Goal: Task Accomplishment & Management: Use online tool/utility

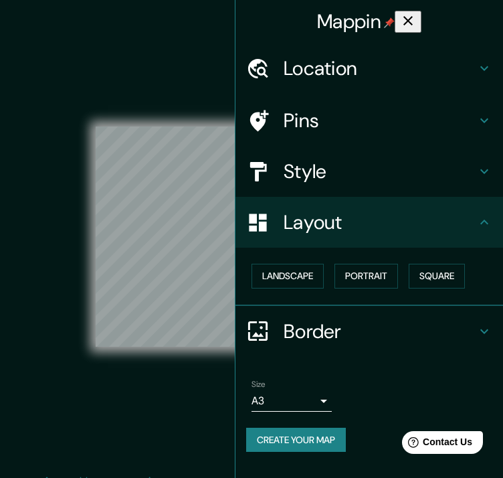
click at [201, 48] on div "© Mapbox © OpenStreetMap Improve this map" at bounding box center [251, 236] width 453 height 430
click at [413, 22] on icon "button" at bounding box center [407, 20] width 9 height 9
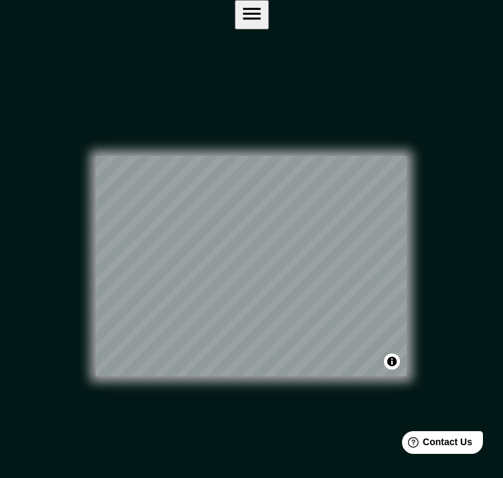
click at [264, 25] on icon "button" at bounding box center [251, 13] width 23 height 23
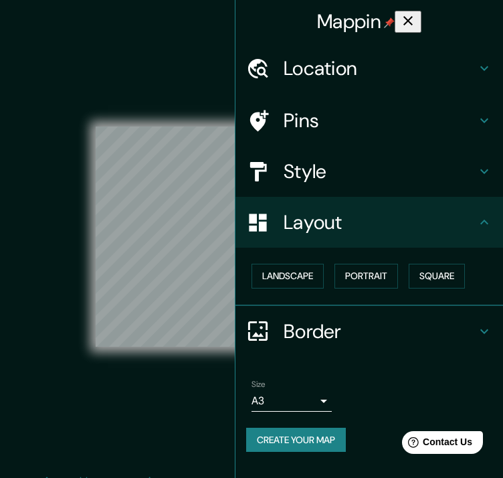
click at [341, 437] on button "Create your map" at bounding box center [296, 439] width 100 height 25
click at [420, 126] on h4 "Pins" at bounding box center [380, 120] width 193 height 24
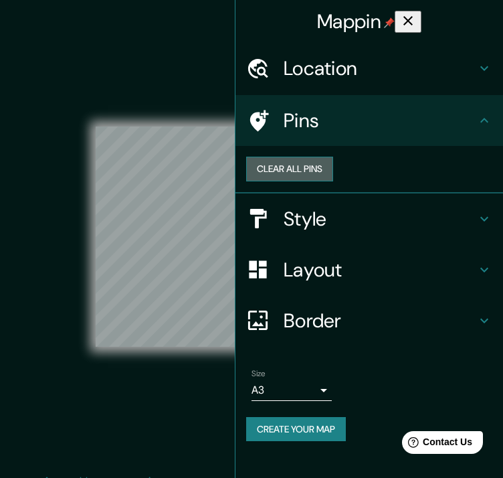
click at [333, 175] on button "Clear all pins" at bounding box center [289, 169] width 87 height 25
click at [326, 441] on button "Create your map" at bounding box center [296, 429] width 100 height 25
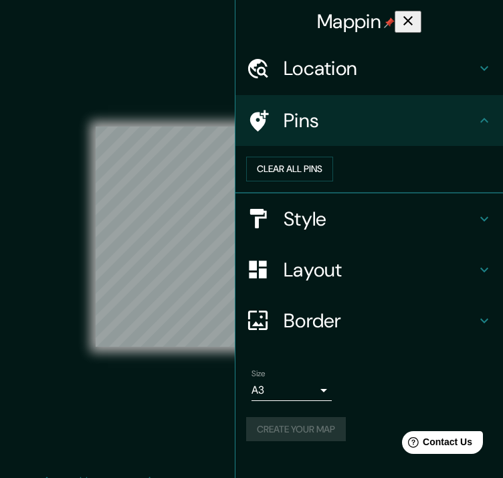
click at [340, 282] on h4 "Layout" at bounding box center [380, 269] width 193 height 24
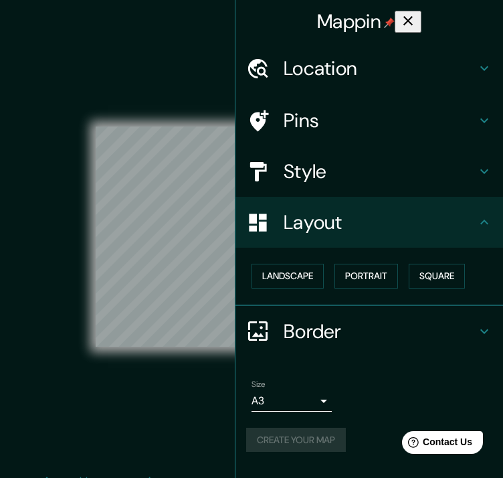
click at [392, 333] on h4 "Border" at bounding box center [380, 331] width 193 height 24
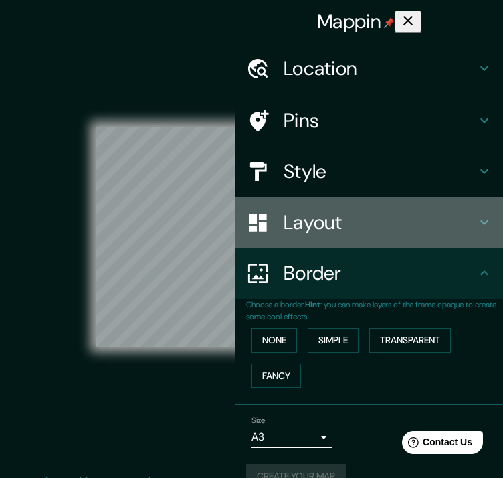
click at [425, 234] on div "Layout" at bounding box center [369, 222] width 268 height 51
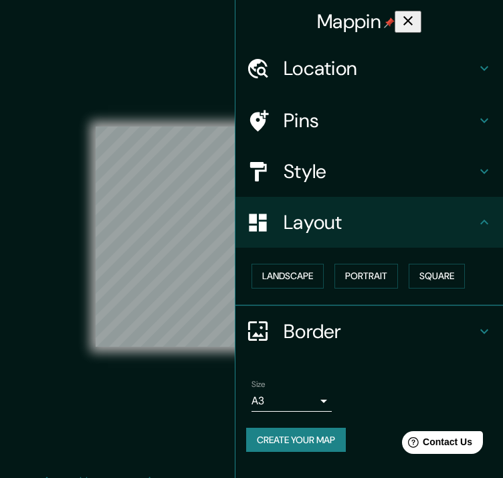
click at [306, 440] on button "Create your map" at bounding box center [296, 439] width 100 height 25
click at [416, 13] on icon "button" at bounding box center [408, 21] width 16 height 16
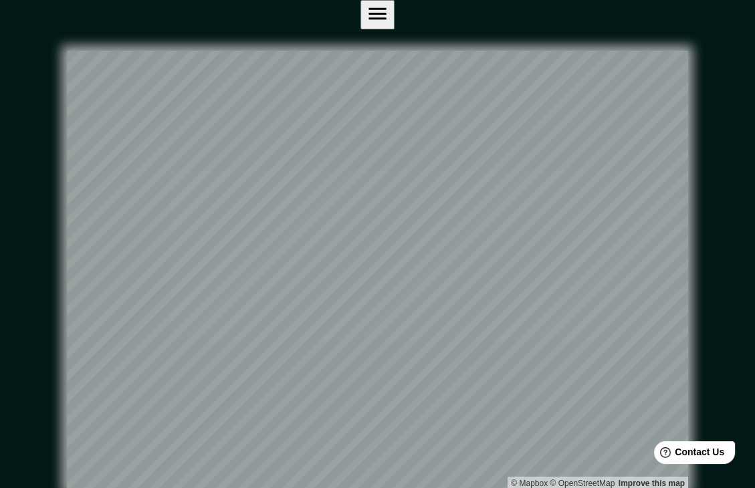
click at [468, 29] on div "© Mapbox © OpenStreetMap Improve this map" at bounding box center [377, 270] width 722 height 482
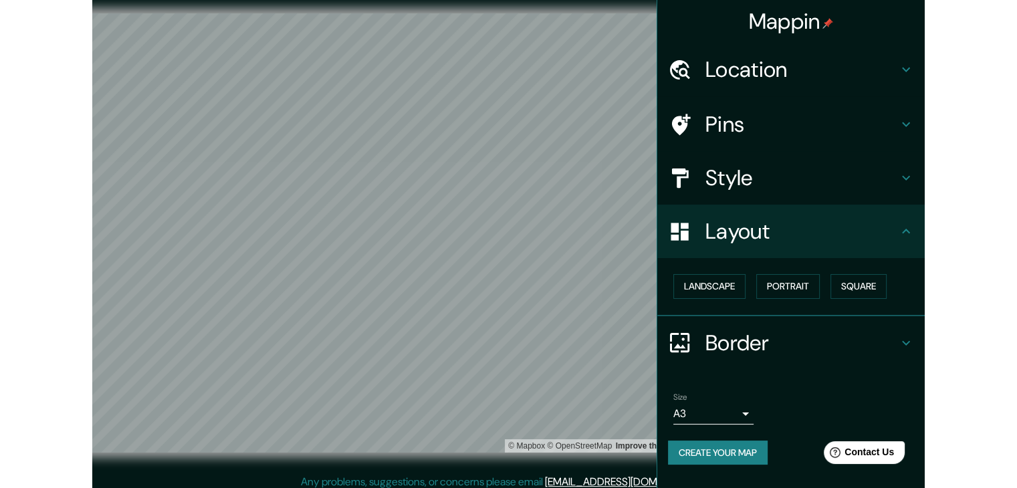
scroll to position [15, 0]
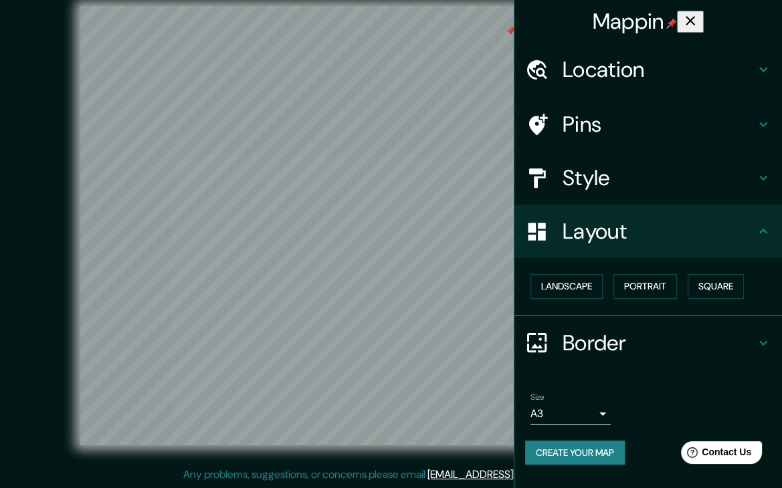
click at [653, 188] on h4 "Style" at bounding box center [658, 178] width 193 height 27
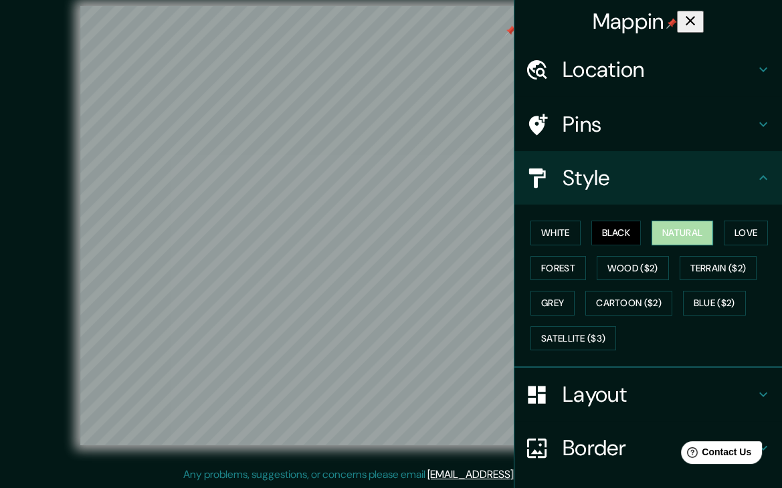
click at [694, 228] on button "Natural" at bounding box center [682, 233] width 62 height 25
click at [555, 232] on button "White" at bounding box center [555, 233] width 50 height 25
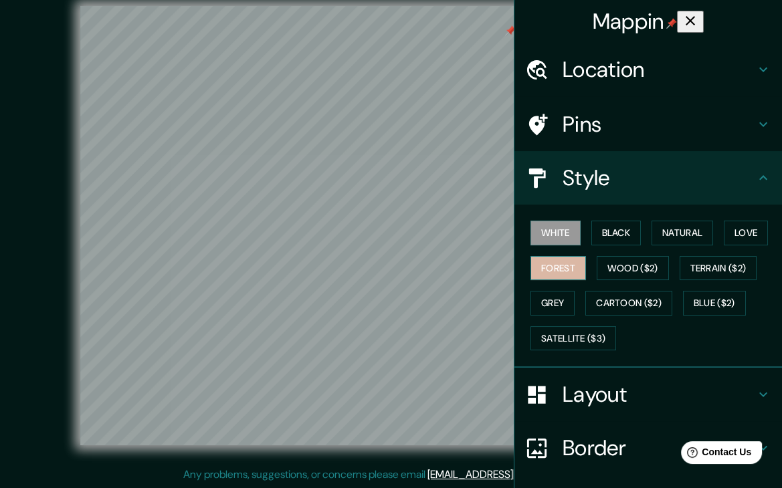
click at [552, 257] on button "Forest" at bounding box center [558, 268] width 56 height 25
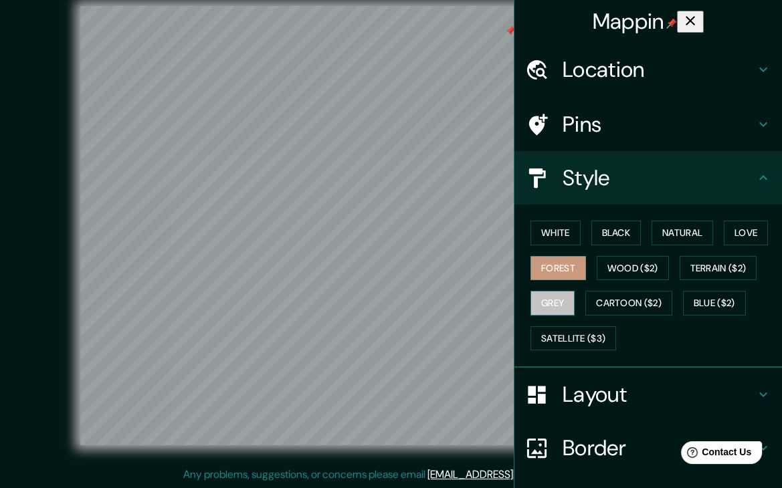
click at [546, 302] on button "Grey" at bounding box center [552, 303] width 44 height 25
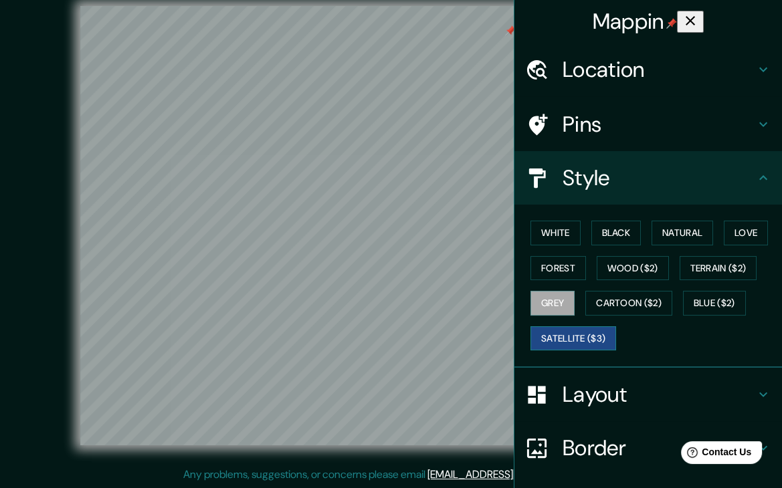
click at [587, 336] on button "Satellite ($3)" at bounding box center [573, 338] width 86 height 25
click at [546, 229] on button "White" at bounding box center [555, 233] width 50 height 25
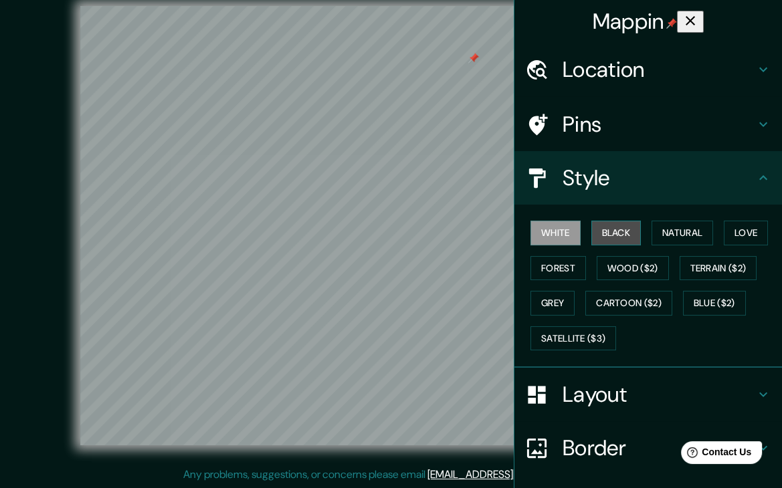
click at [591, 229] on button "Black" at bounding box center [616, 233] width 50 height 25
drag, startPoint x: 570, startPoint y: 231, endPoint x: 562, endPoint y: 232, distance: 8.1
click at [570, 231] on div "White Black Natural Love Forest Wood ($2) Terrain ($2) Grey Cartoon ($2) Blue (…" at bounding box center [653, 285] width 257 height 140
click at [562, 233] on button "White" at bounding box center [555, 233] width 50 height 25
click at [602, 234] on button "Black" at bounding box center [616, 233] width 50 height 25
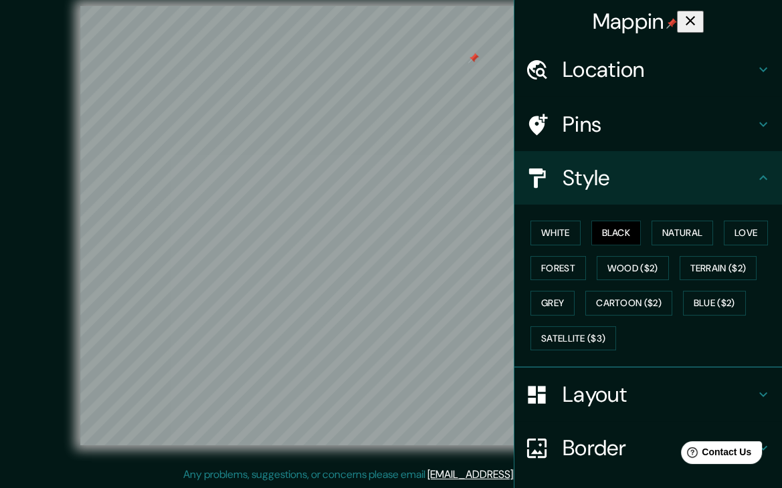
click at [698, 22] on icon "button" at bounding box center [690, 21] width 16 height 16
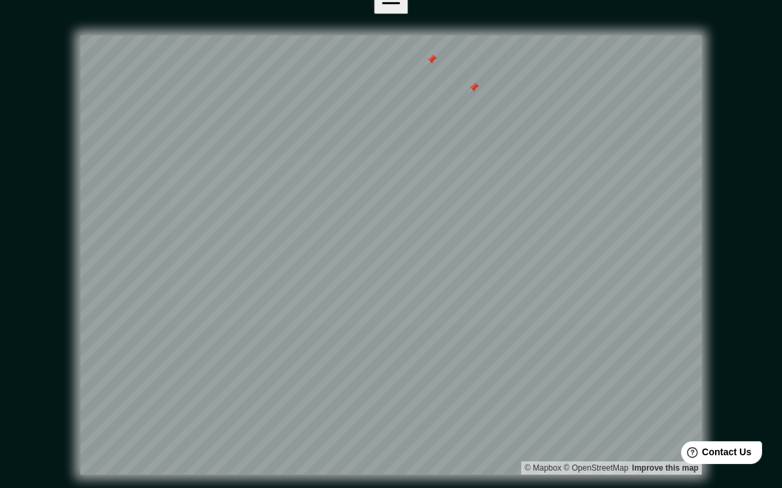
click at [431, 54] on div at bounding box center [431, 59] width 11 height 11
click at [473, 82] on div at bounding box center [473, 87] width 11 height 11
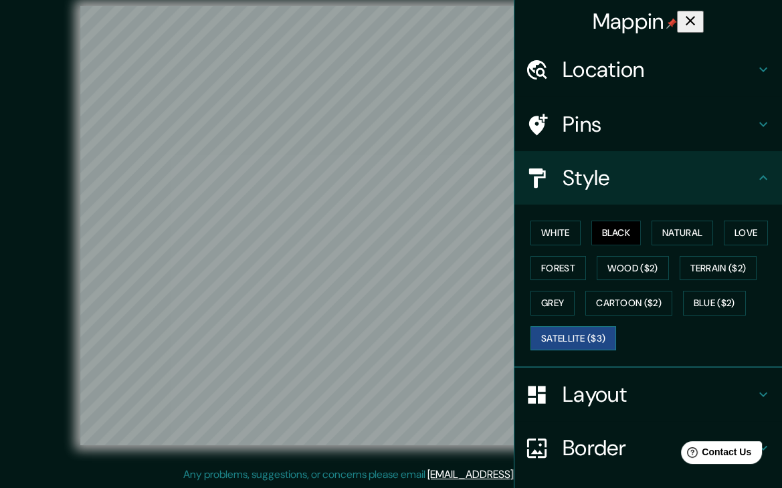
click at [571, 331] on button "Satellite ($3)" at bounding box center [573, 338] width 86 height 25
click at [718, 26] on div "Mappin" at bounding box center [648, 21] width 268 height 43
click at [695, 17] on icon "button" at bounding box center [690, 20] width 9 height 9
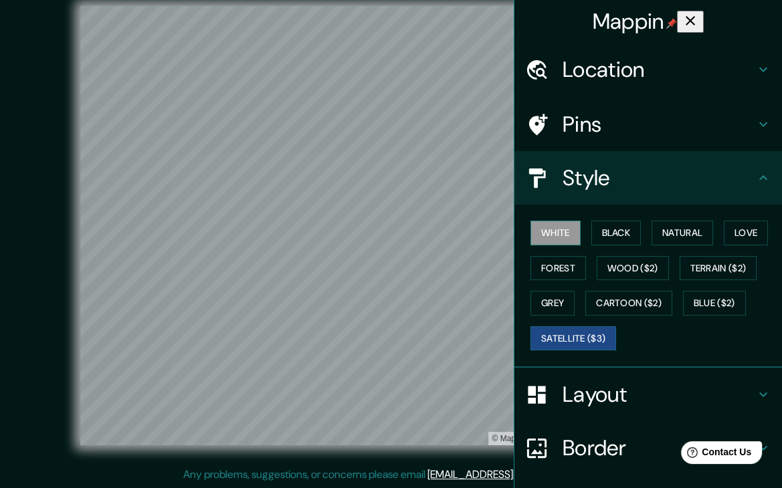
click at [563, 232] on button "White" at bounding box center [555, 233] width 50 height 25
click at [618, 237] on button "Black" at bounding box center [616, 233] width 50 height 25
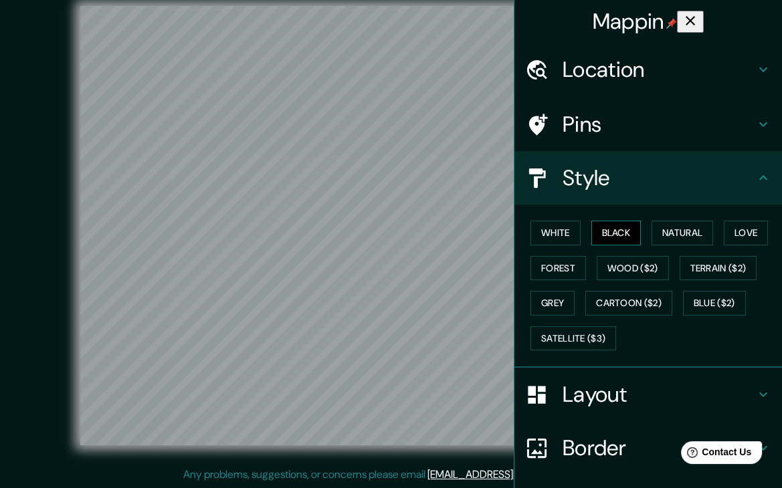
click at [607, 231] on button "Black" at bounding box center [616, 233] width 50 height 25
click at [449, 177] on div at bounding box center [453, 182] width 11 height 11
click at [453, 177] on div at bounding box center [453, 182] width 11 height 11
click at [695, 16] on icon "button" at bounding box center [690, 20] width 9 height 9
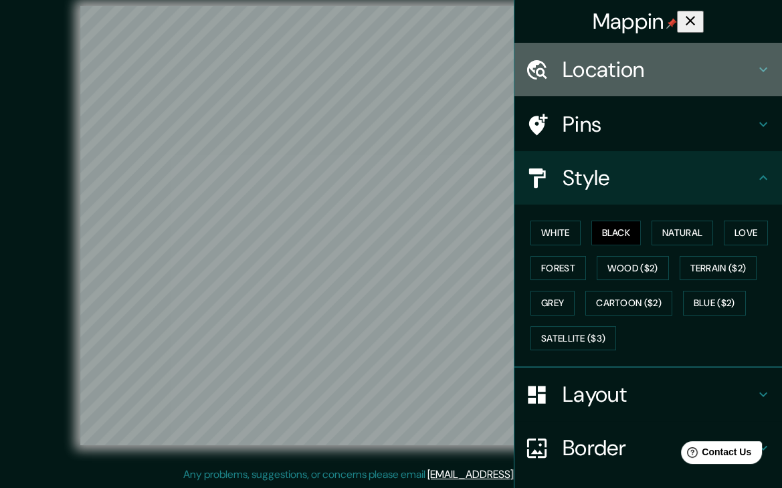
click at [622, 81] on h4 "Location" at bounding box center [658, 69] width 193 height 27
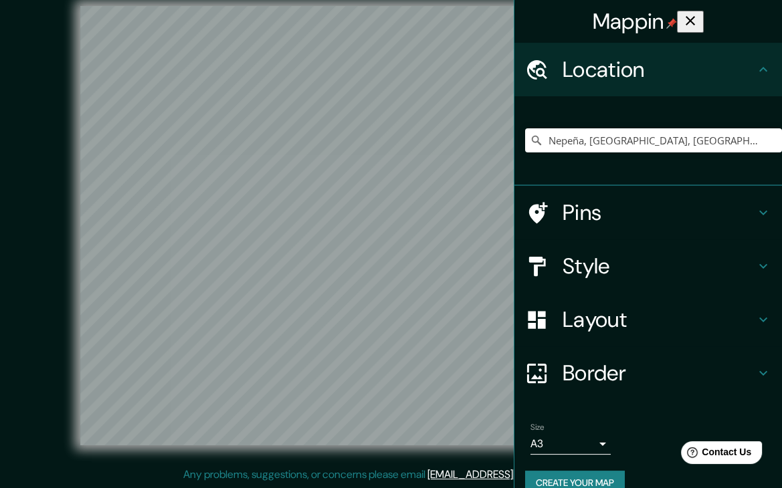
click at [622, 81] on h4 "Location" at bounding box center [658, 69] width 193 height 27
click at [632, 255] on h4 "Style" at bounding box center [658, 266] width 193 height 27
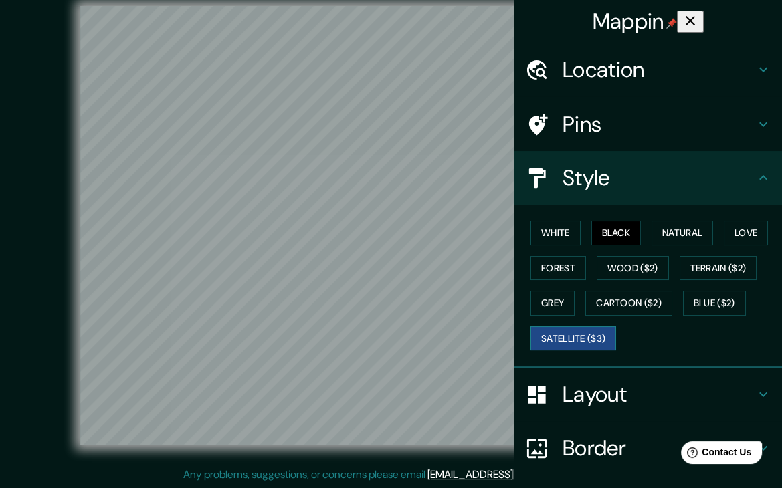
click at [583, 333] on button "Satellite ($3)" at bounding box center [573, 338] width 86 height 25
click at [562, 225] on button "White" at bounding box center [555, 233] width 50 height 25
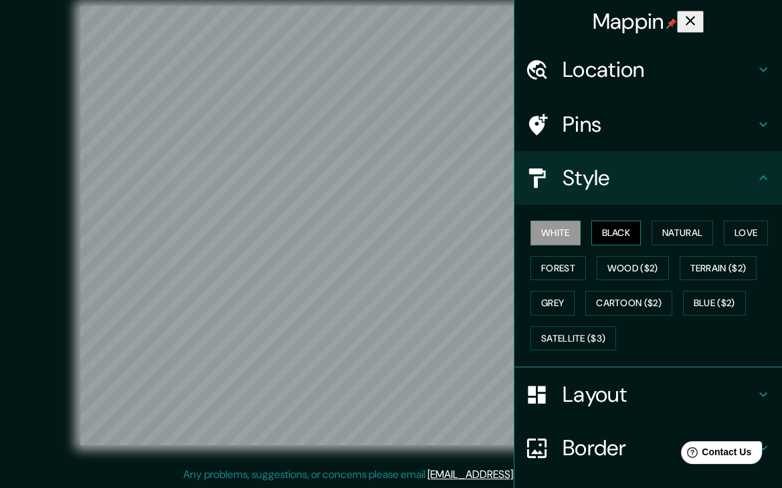
click at [610, 233] on button "Black" at bounding box center [616, 233] width 50 height 25
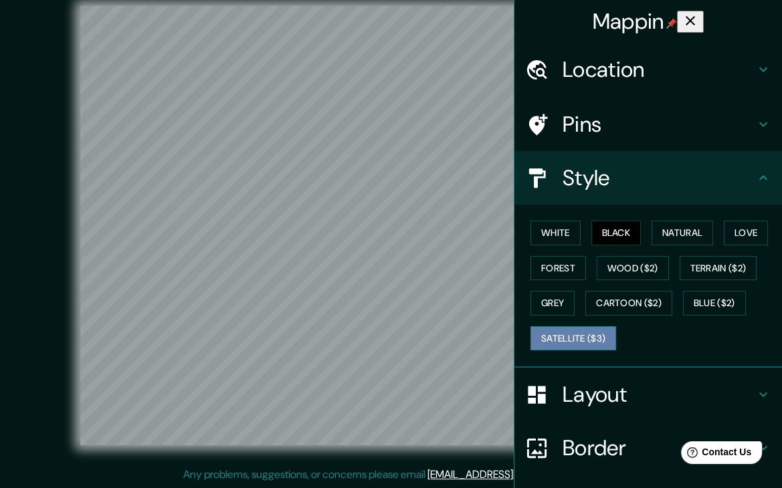
click at [595, 343] on button "Satellite ($3)" at bounding box center [573, 338] width 86 height 25
click at [617, 231] on button "Black" at bounding box center [616, 233] width 50 height 25
click at [613, 233] on button "Black" at bounding box center [616, 233] width 50 height 25
click at [615, 225] on button "Black" at bounding box center [616, 233] width 50 height 25
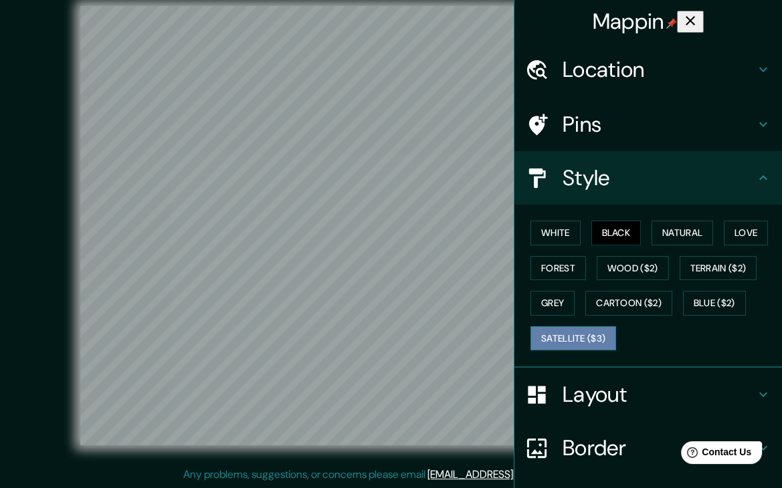
click at [595, 327] on button "Satellite ($3)" at bounding box center [573, 338] width 86 height 25
click at [604, 228] on button "Black" at bounding box center [616, 233] width 50 height 25
click at [698, 25] on icon "button" at bounding box center [690, 21] width 16 height 16
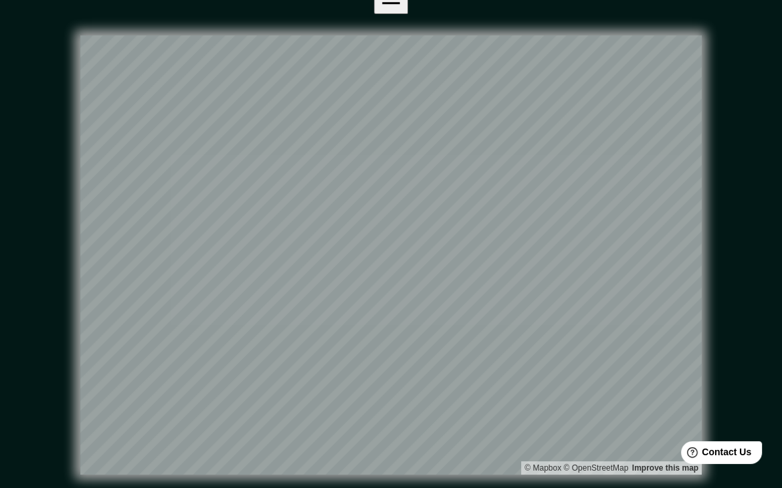
click at [708, 230] on div "© Mapbox © OpenStreetMap Improve this map" at bounding box center [391, 254] width 704 height 439
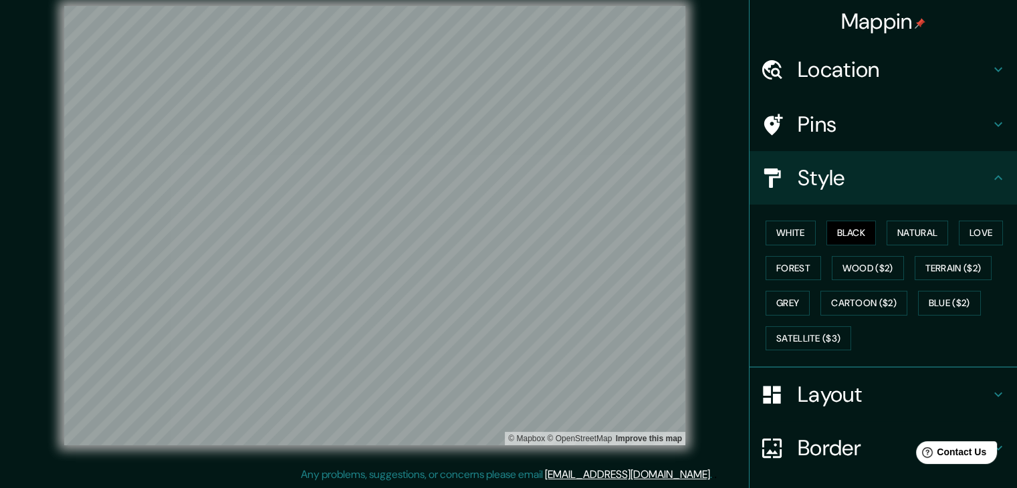
drag, startPoint x: 817, startPoint y: 350, endPoint x: 814, endPoint y: 334, distance: 16.3
click at [817, 349] on div "White Black Natural Love Forest Wood ($2) Terrain ($2) Grey Cartoon ($2) Blue (…" at bounding box center [888, 285] width 257 height 140
click at [814, 334] on button "Satellite ($3)" at bounding box center [809, 338] width 86 height 25
click at [944, 74] on h4 "Location" at bounding box center [894, 69] width 193 height 27
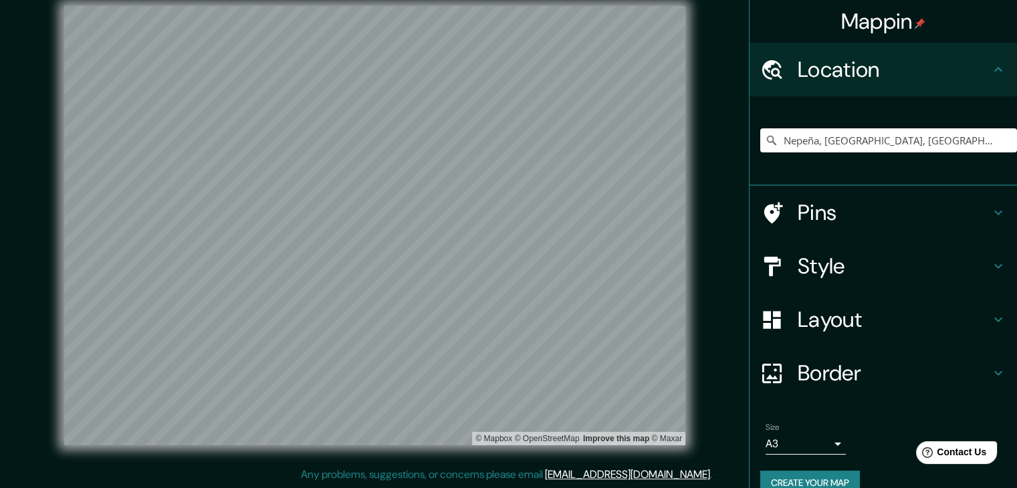
click at [944, 74] on h4 "Location" at bounding box center [894, 69] width 193 height 27
click at [947, 73] on h4 "Location" at bounding box center [894, 69] width 193 height 27
click at [998, 68] on div "Location" at bounding box center [884, 70] width 268 height 54
click at [993, 68] on icon at bounding box center [999, 70] width 16 height 16
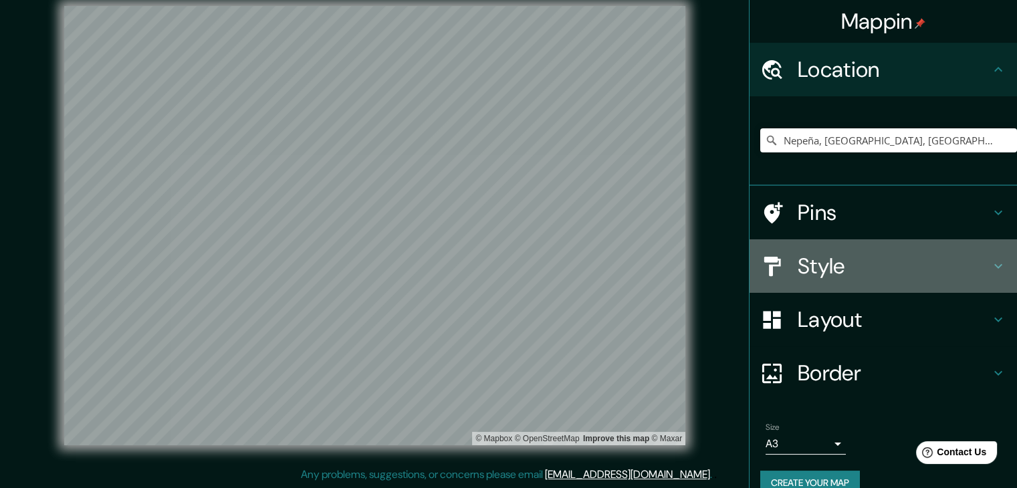
click at [881, 274] on h4 "Style" at bounding box center [894, 266] width 193 height 27
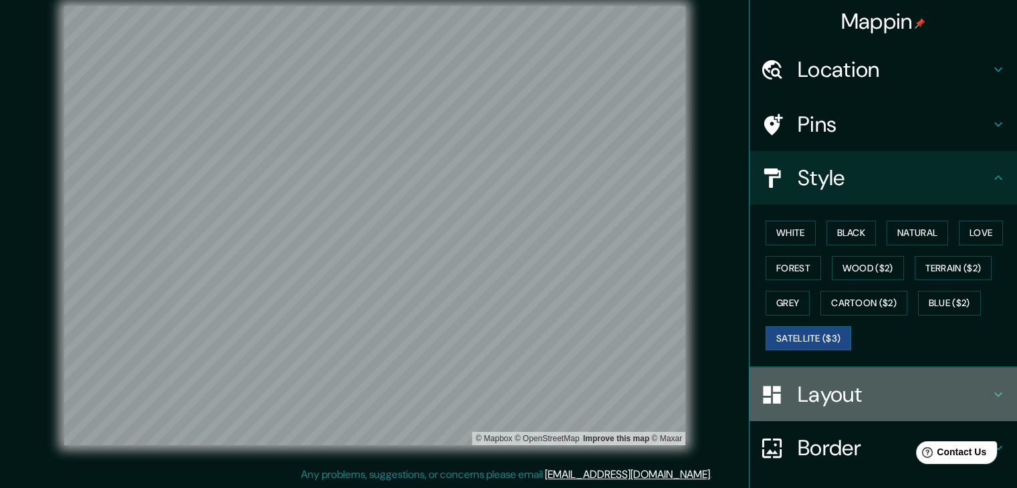
click at [857, 393] on h4 "Layout" at bounding box center [894, 394] width 193 height 27
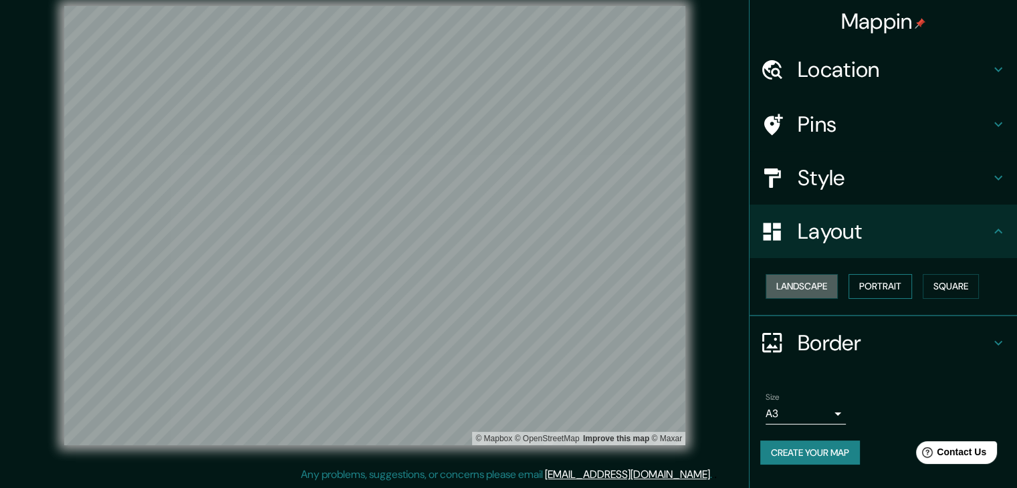
drag, startPoint x: 821, startPoint y: 290, endPoint x: 862, endPoint y: 287, distance: 40.9
click at [821, 289] on button "Landscape" at bounding box center [802, 286] width 72 height 25
click at [877, 286] on button "Portrait" at bounding box center [881, 286] width 64 height 25
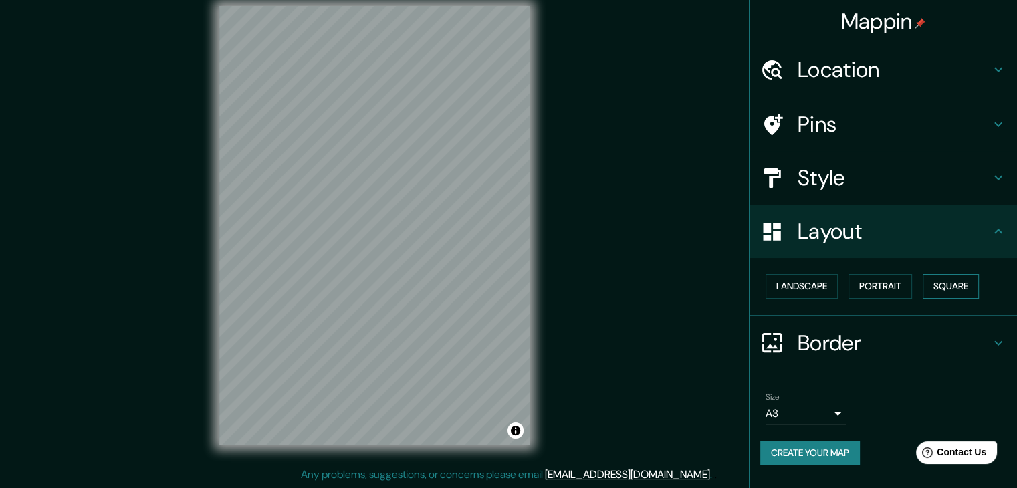
click at [942, 286] on button "Square" at bounding box center [951, 286] width 56 height 25
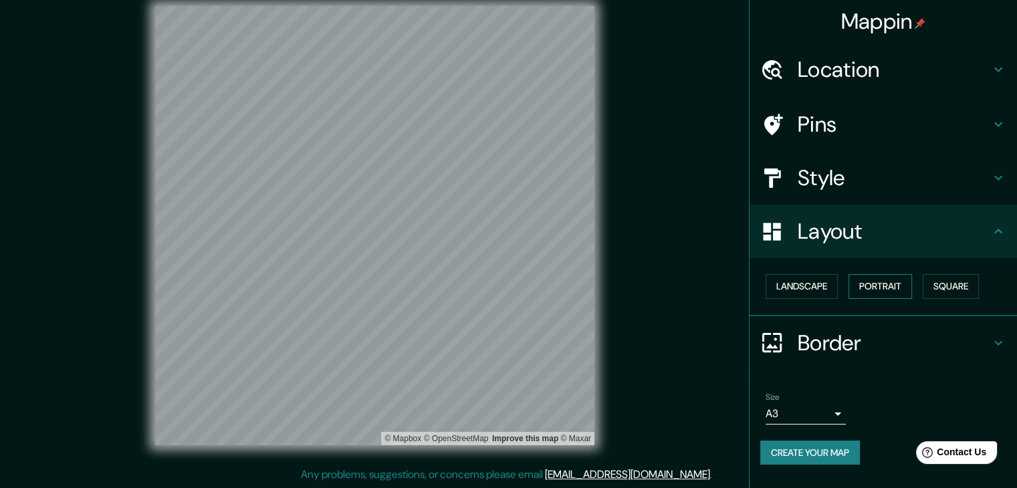
click at [881, 293] on button "Portrait" at bounding box center [881, 286] width 64 height 25
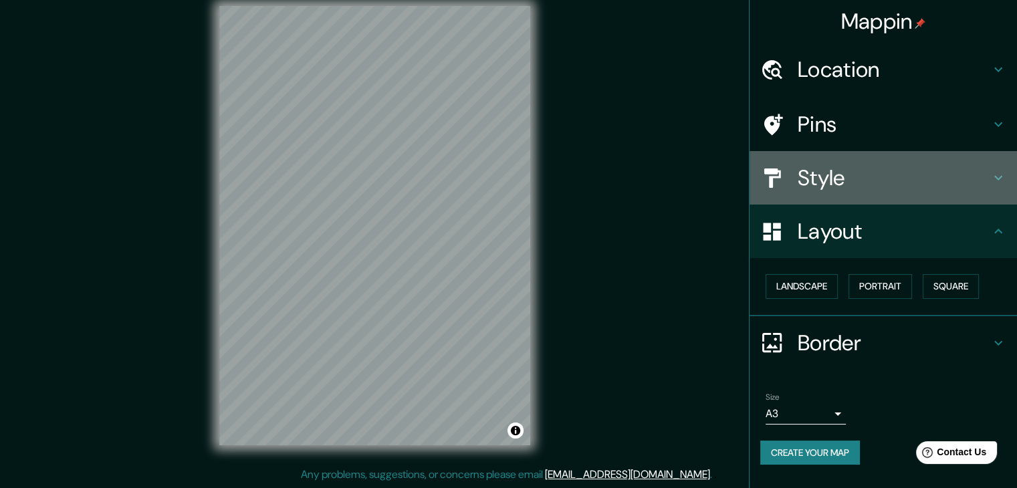
click at [879, 178] on h4 "Style" at bounding box center [894, 178] width 193 height 27
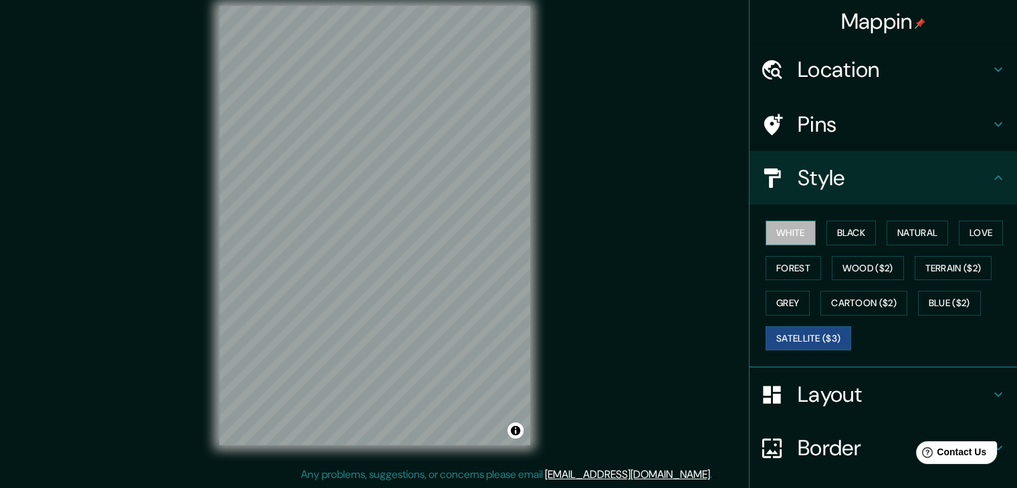
click at [790, 237] on button "White" at bounding box center [791, 233] width 50 height 25
click at [846, 230] on button "Black" at bounding box center [852, 233] width 50 height 25
click at [837, 340] on button "Satellite ($3)" at bounding box center [809, 338] width 86 height 25
click at [174, 94] on div "© Mapbox © OpenStreetMap Improve this map © Maxar" at bounding box center [375, 225] width 916 height 439
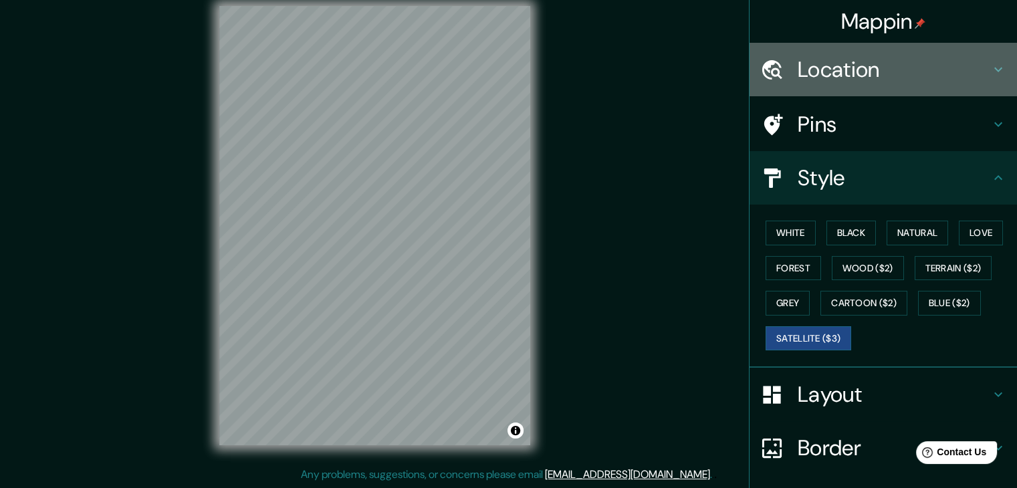
click at [847, 68] on h4 "Location" at bounding box center [894, 69] width 193 height 27
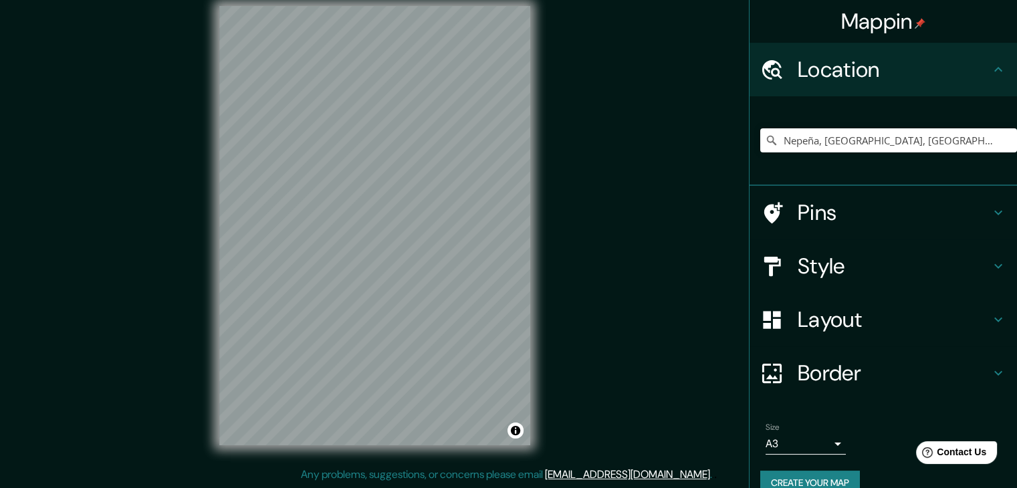
click at [845, 215] on h4 "Pins" at bounding box center [894, 212] width 193 height 27
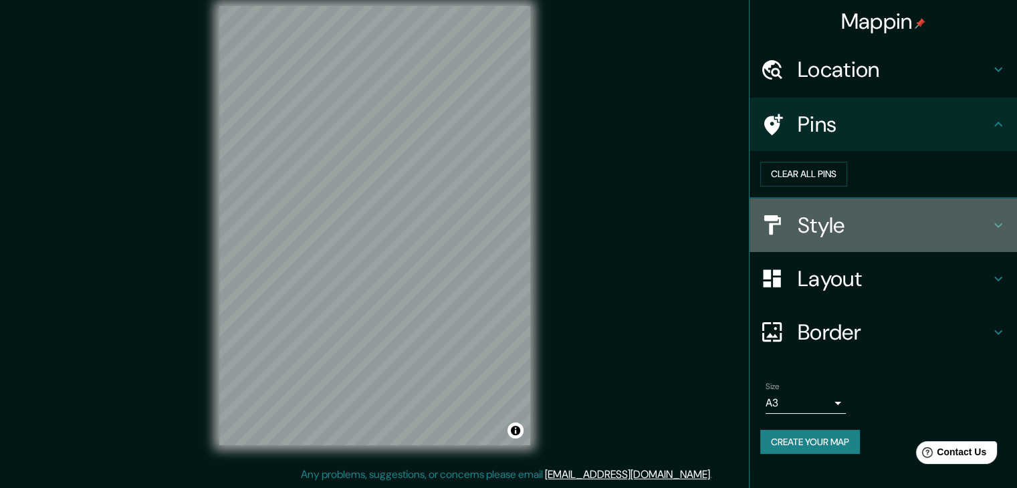
click at [843, 239] on h4 "Style" at bounding box center [894, 225] width 193 height 27
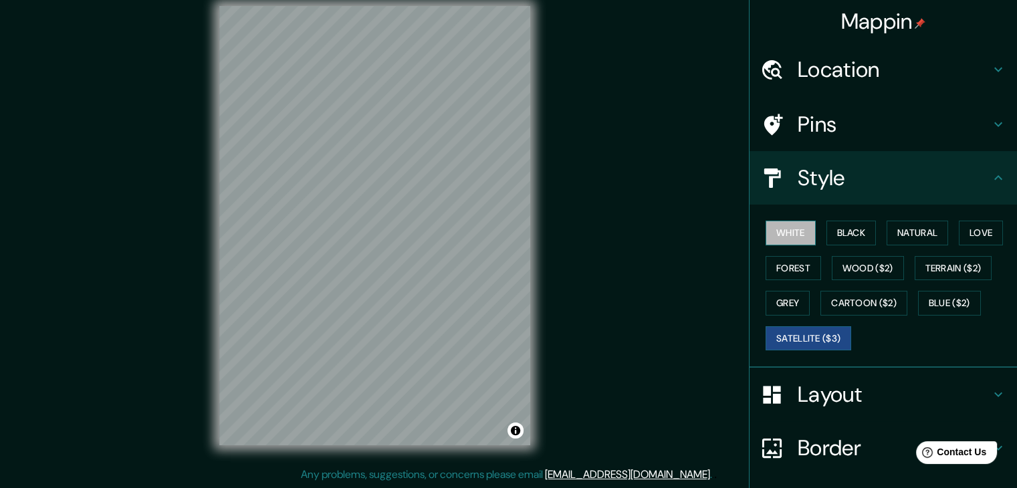
click at [795, 236] on button "White" at bounding box center [791, 233] width 50 height 25
click at [72, 139] on div "© Mapbox © OpenStreetMap Improve this map" at bounding box center [375, 225] width 916 height 439
click at [849, 233] on button "Black" at bounding box center [852, 233] width 50 height 25
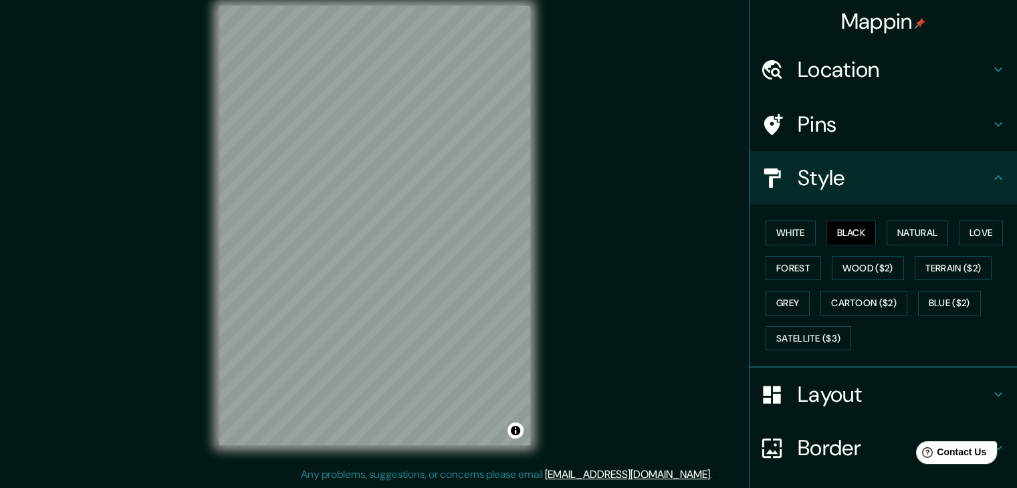
drag, startPoint x: 138, startPoint y: 150, endPoint x: 207, endPoint y: 136, distance: 70.8
click at [138, 148] on div "© Mapbox © OpenStreetMap Improve this map" at bounding box center [375, 225] width 916 height 439
click at [799, 333] on button "Satellite ($3)" at bounding box center [809, 338] width 86 height 25
click at [777, 298] on button "Grey" at bounding box center [788, 303] width 44 height 25
click at [827, 292] on button "Cartoon ($2)" at bounding box center [864, 303] width 87 height 25
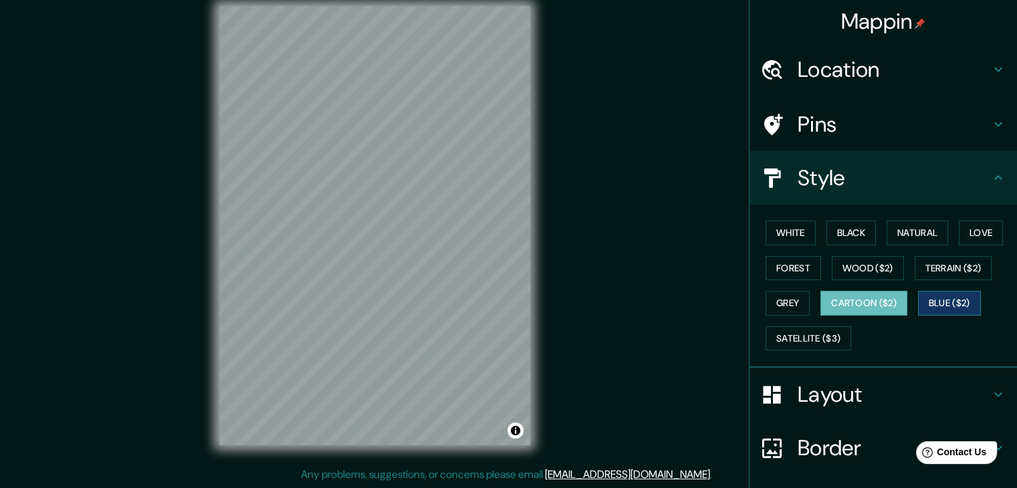
click at [936, 301] on button "Blue ($2)" at bounding box center [949, 303] width 63 height 25
click at [790, 307] on button "Grey" at bounding box center [788, 303] width 44 height 25
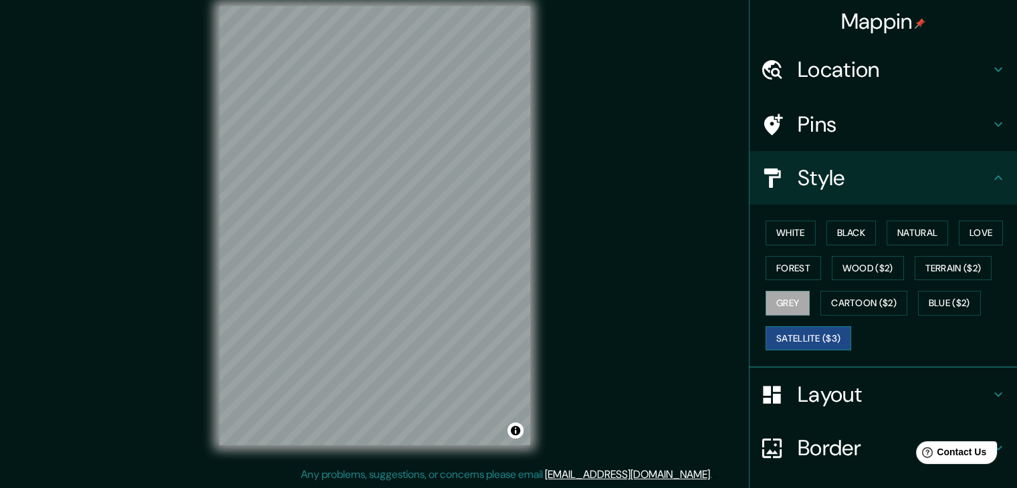
click at [810, 344] on button "Satellite ($3)" at bounding box center [809, 338] width 86 height 25
click at [795, 236] on button "White" at bounding box center [791, 233] width 50 height 25
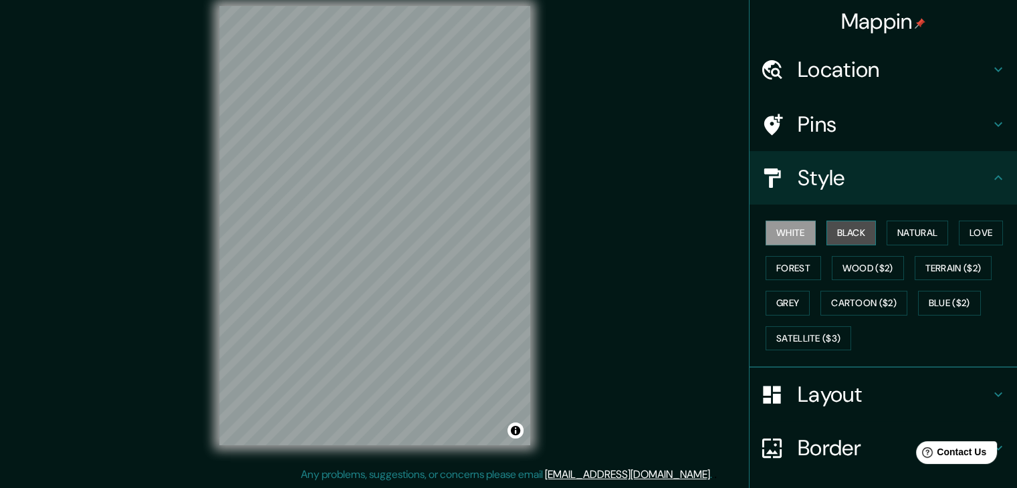
click at [831, 233] on button "Black" at bounding box center [852, 233] width 50 height 25
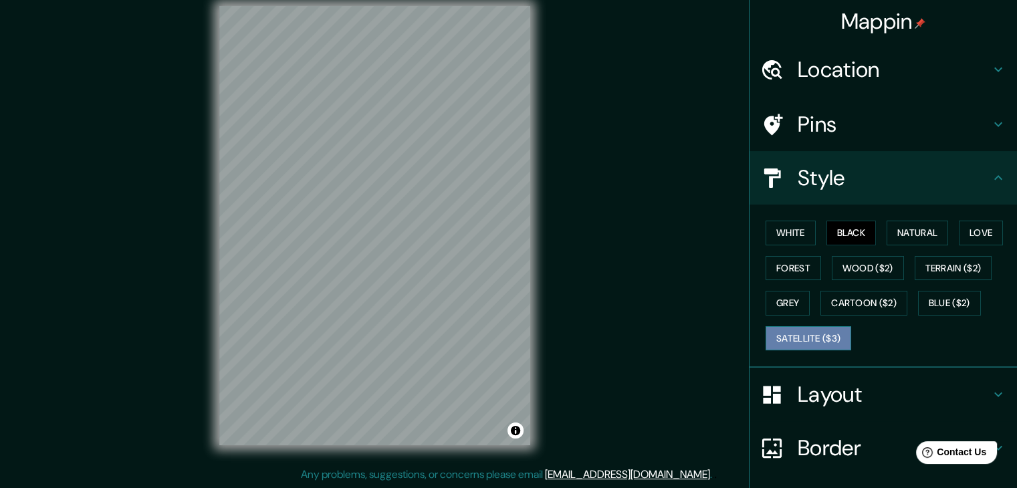
click at [815, 332] on button "Satellite ($3)" at bounding box center [809, 338] width 86 height 25
click at [779, 231] on button "White" at bounding box center [791, 233] width 50 height 25
click at [813, 339] on button "Satellite ($3)" at bounding box center [809, 338] width 86 height 25
click at [795, 237] on button "White" at bounding box center [791, 233] width 50 height 25
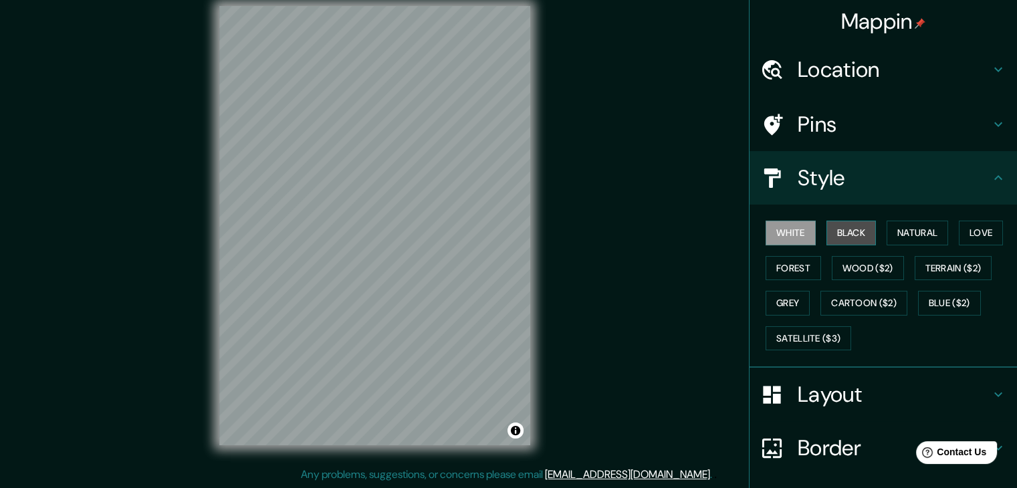
click at [840, 239] on button "Black" at bounding box center [852, 233] width 50 height 25
click at [800, 233] on button "White" at bounding box center [791, 233] width 50 height 25
click at [835, 233] on button "Black" at bounding box center [852, 233] width 50 height 25
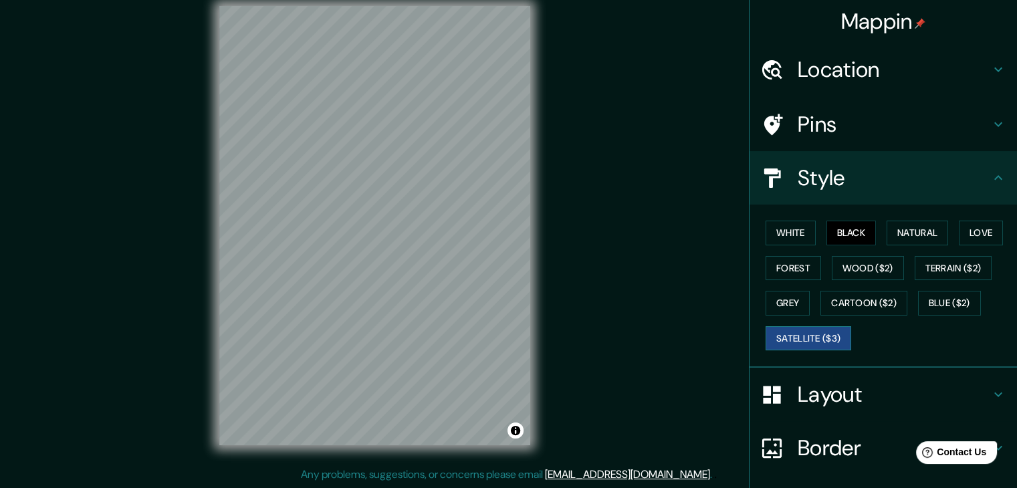
click at [825, 335] on button "Satellite ($3)" at bounding box center [809, 338] width 86 height 25
click at [848, 306] on button "Cartoon ($2)" at bounding box center [864, 303] width 87 height 25
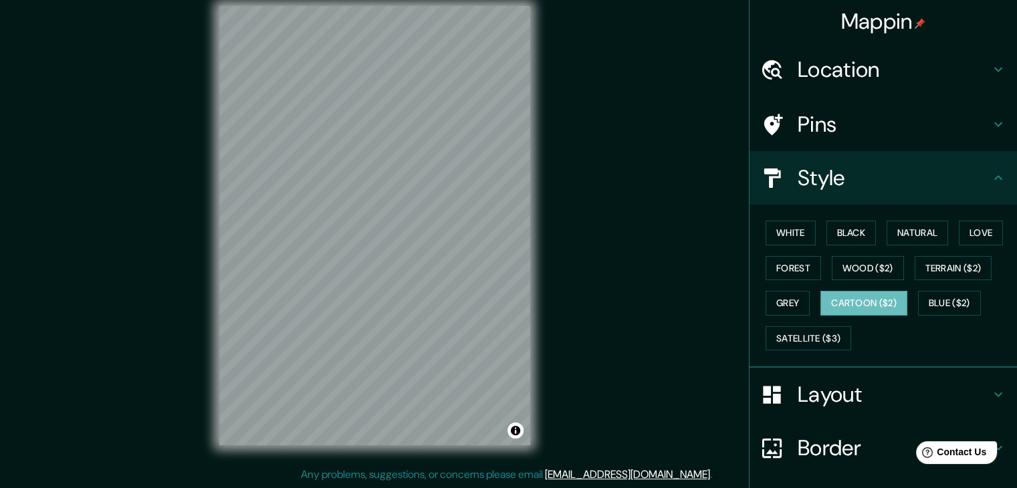
click at [804, 292] on div "White Black Natural Love Forest Wood ($2) Terrain ($2) Grey Cartoon ($2) Blue (…" at bounding box center [888, 285] width 257 height 140
click at [782, 293] on button "Grey" at bounding box center [788, 303] width 44 height 25
click at [936, 298] on button "Blue ($2)" at bounding box center [949, 303] width 63 height 25
click at [865, 299] on button "Cartoon ($2)" at bounding box center [864, 303] width 87 height 25
click at [795, 300] on button "Grey" at bounding box center [788, 303] width 44 height 25
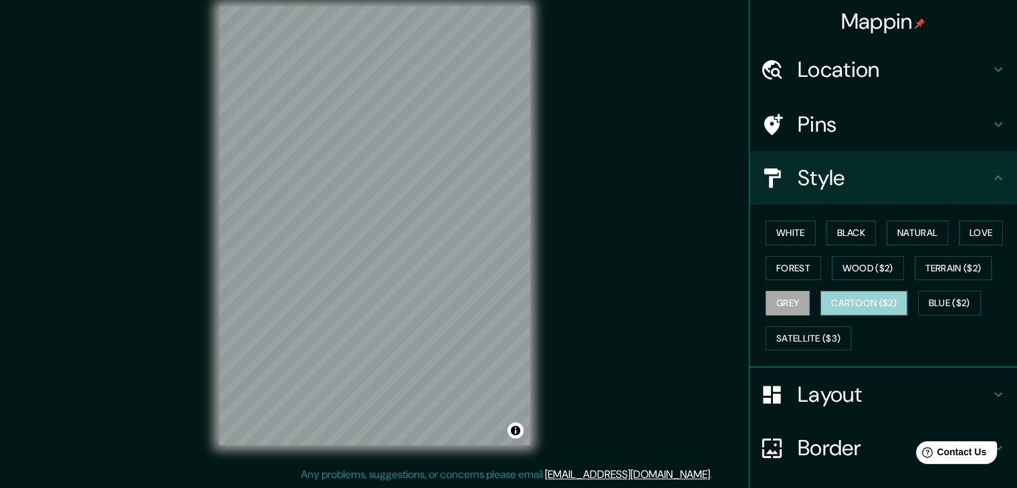
click at [855, 302] on button "Cartoon ($2)" at bounding box center [864, 303] width 87 height 25
click at [936, 306] on button "Blue ($2)" at bounding box center [949, 303] width 63 height 25
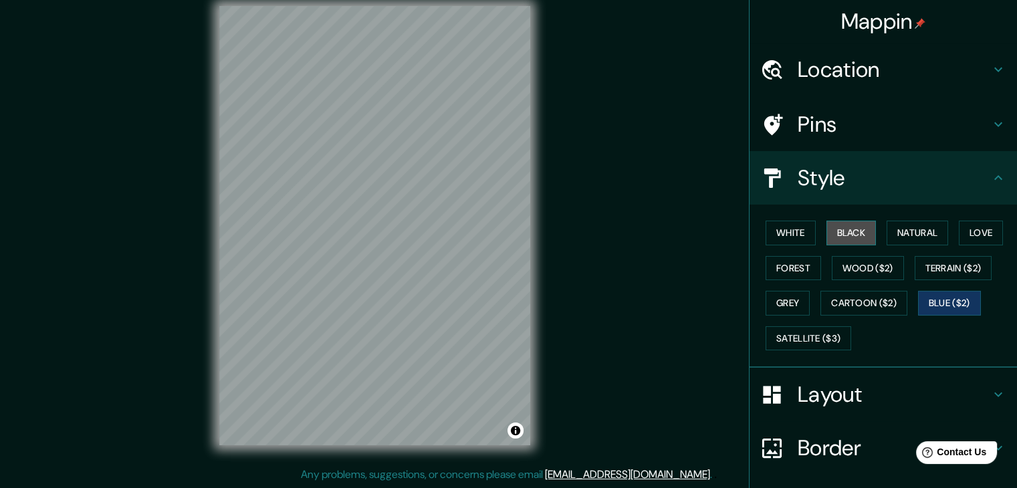
click at [845, 241] on button "Black" at bounding box center [852, 233] width 50 height 25
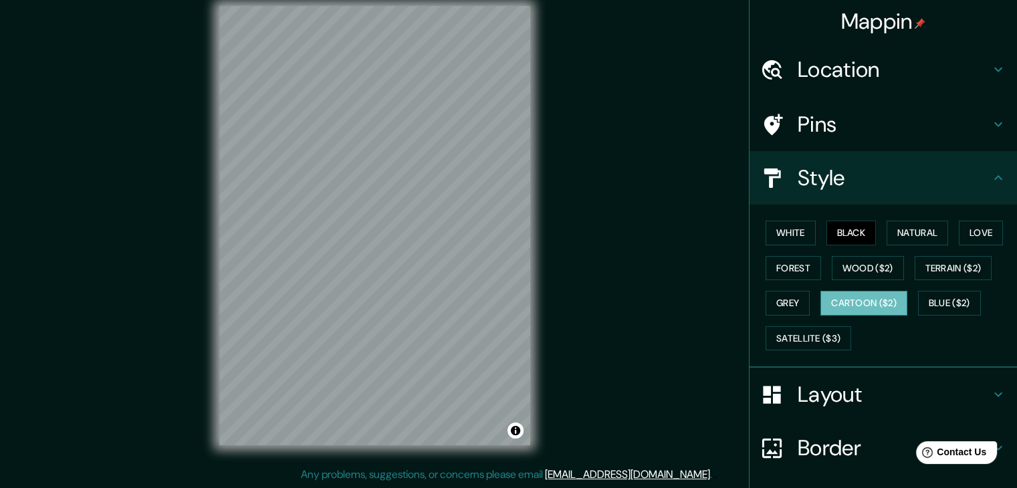
click at [878, 298] on button "Cartoon ($2)" at bounding box center [864, 303] width 87 height 25
click at [932, 294] on button "Blue ($2)" at bounding box center [949, 303] width 63 height 25
click at [108, 100] on div "© Mapbox © OpenStreetMap Improve this map" at bounding box center [375, 225] width 916 height 439
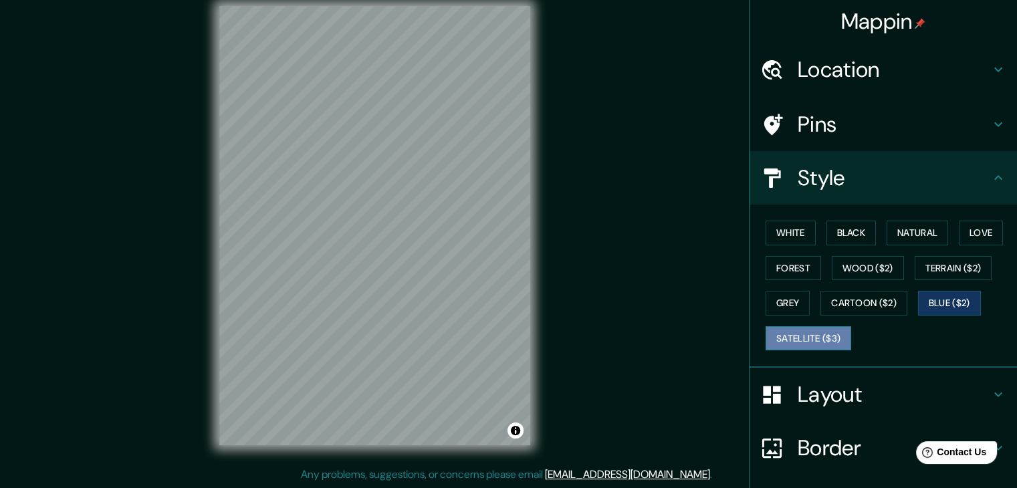
click at [797, 333] on button "Satellite ($3)" at bounding box center [809, 338] width 86 height 25
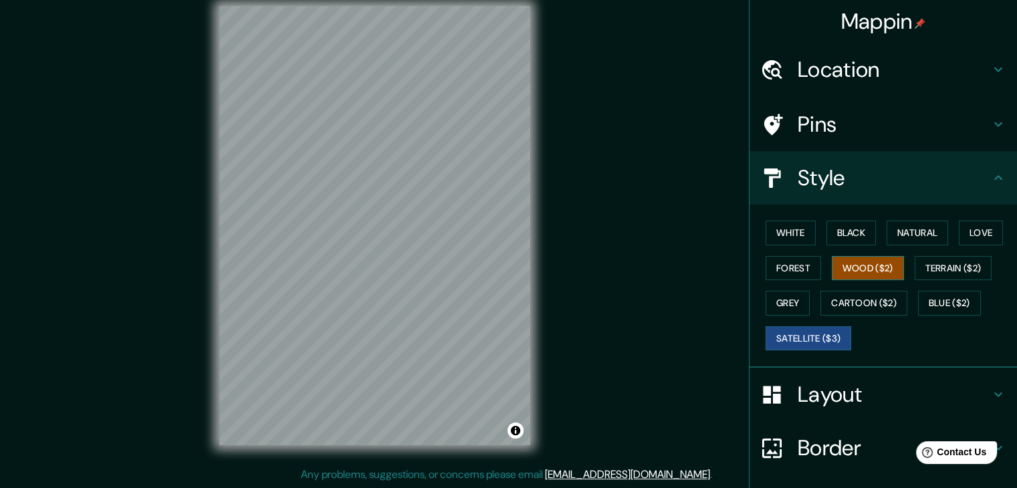
click at [894, 270] on button "Wood ($2)" at bounding box center [868, 268] width 72 height 25
click at [925, 265] on button "Terrain ($2)" at bounding box center [954, 268] width 78 height 25
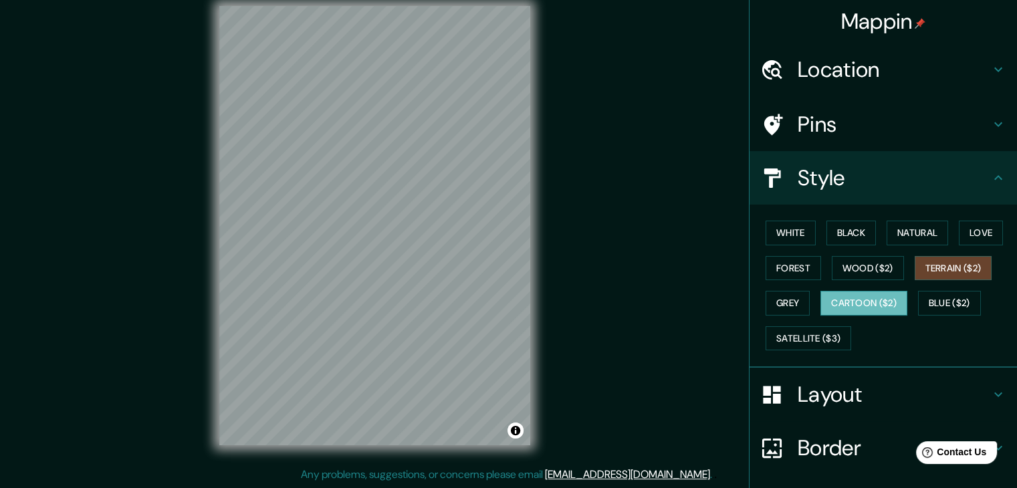
click at [879, 302] on button "Cartoon ($2)" at bounding box center [864, 303] width 87 height 25
click at [944, 295] on button "Blue ($2)" at bounding box center [949, 303] width 63 height 25
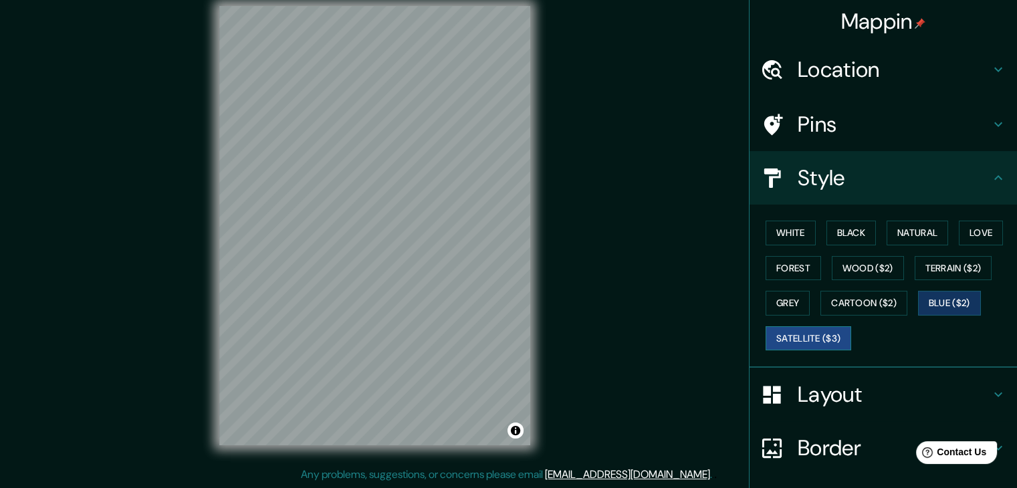
click at [785, 334] on button "Satellite ($3)" at bounding box center [809, 338] width 86 height 25
click at [926, 298] on button "Blue ($2)" at bounding box center [949, 303] width 63 height 25
click at [843, 340] on button "Satellite ($3)" at bounding box center [809, 338] width 86 height 25
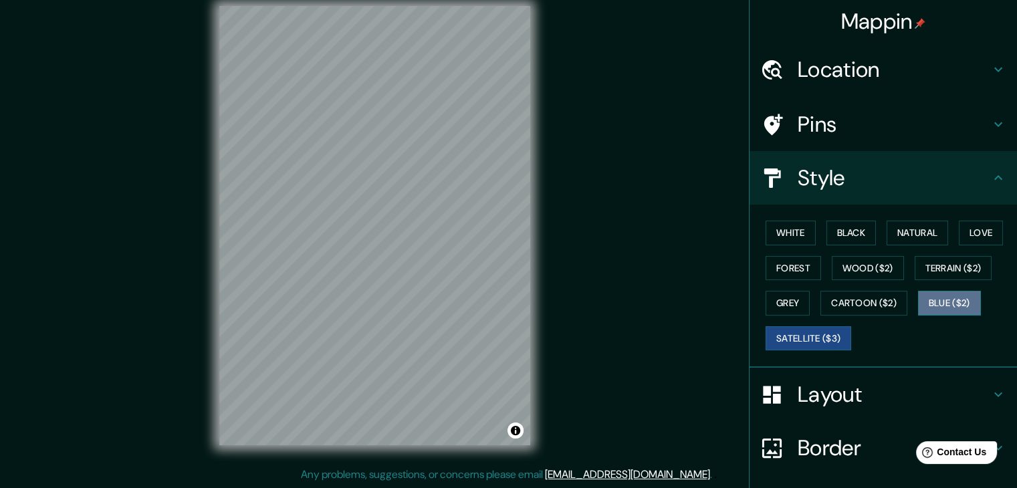
click at [919, 300] on button "Blue ($2)" at bounding box center [949, 303] width 63 height 25
click at [832, 340] on button "Satellite ($3)" at bounding box center [809, 338] width 86 height 25
click at [926, 296] on button "Blue ($2)" at bounding box center [949, 303] width 63 height 25
click at [794, 332] on button "Satellite ($3)" at bounding box center [809, 338] width 86 height 25
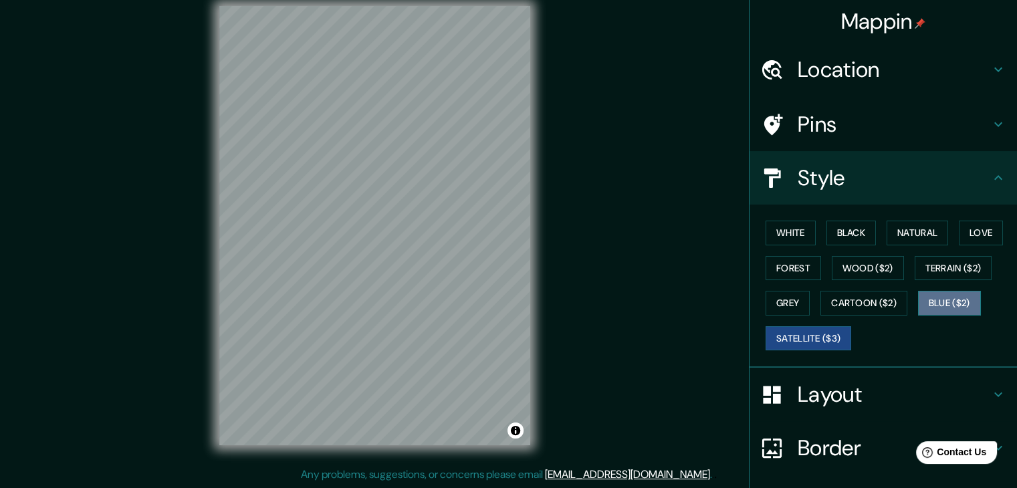
click at [918, 296] on button "Blue ($2)" at bounding box center [949, 303] width 63 height 25
click at [918, 297] on button "Blue ($2)" at bounding box center [949, 303] width 63 height 25
click at [805, 340] on button "Satellite ($3)" at bounding box center [809, 338] width 86 height 25
